Goal: Find specific page/section: Find specific page/section

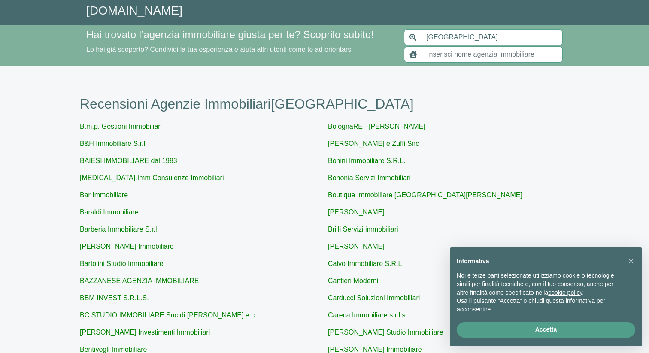
scroll to position [284, 0]
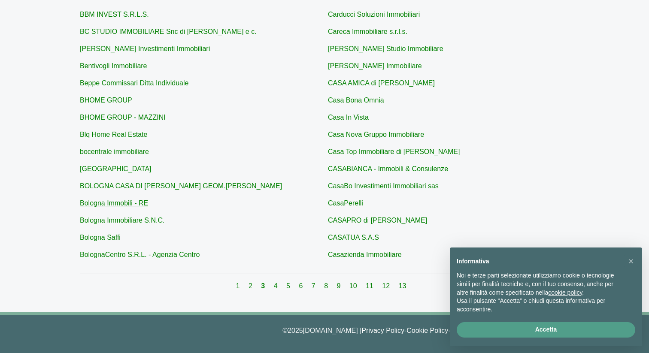
click at [135, 206] on link "Bologna Immobili - RE" at bounding box center [114, 203] width 68 height 7
type input "Bologna Immobili - RE"
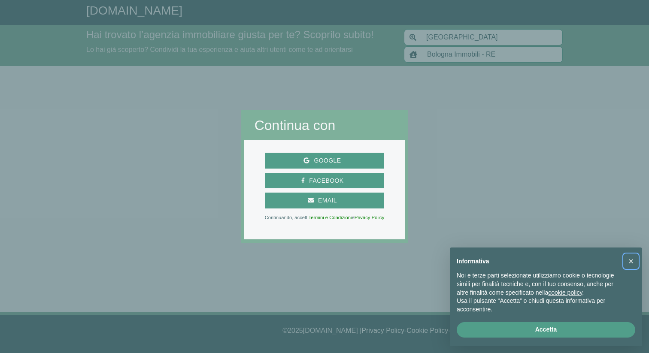
click at [631, 260] on span "×" at bounding box center [631, 261] width 5 height 9
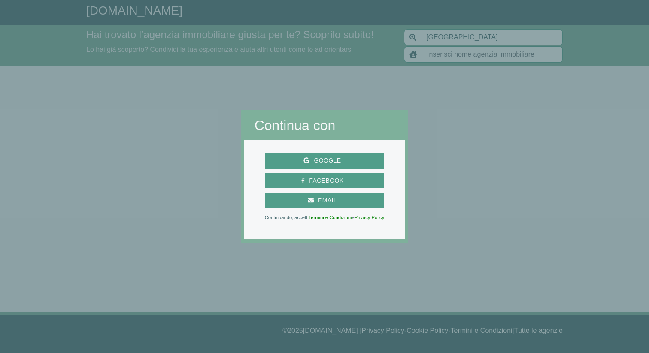
scroll to position [274, 0]
